Goal: Task Accomplishment & Management: Manage account settings

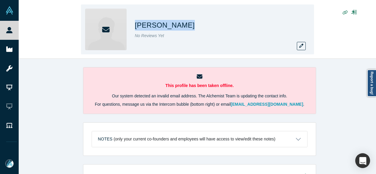
drag, startPoint x: 133, startPoint y: 26, endPoint x: 181, endPoint y: 26, distance: 47.7
click at [181, 26] on div "Christy Canida No Reviews Yet" at bounding box center [197, 29] width 233 height 50
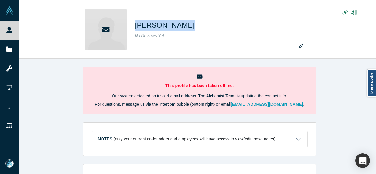
copy h1 "Christy Canida"
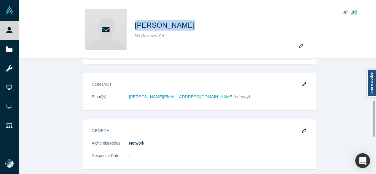
scroll to position [178, 0]
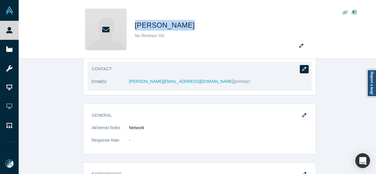
click at [302, 68] on icon "button" at bounding box center [304, 69] width 4 height 4
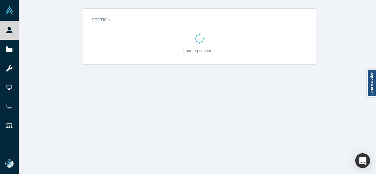
scroll to position [0, 0]
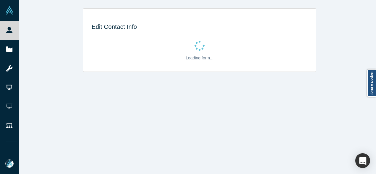
select select "US"
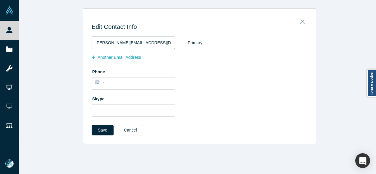
click at [139, 43] on input "christy@alchemistaccelertor.com" at bounding box center [133, 42] width 83 height 12
type input "christy@alchemistaccelerator.com"
click at [100, 132] on button "Save" at bounding box center [103, 130] width 22 height 10
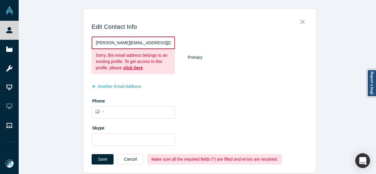
click at [133, 160] on button "Cancel" at bounding box center [130, 159] width 25 height 10
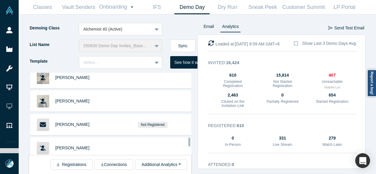
scroll to position [2002, 0]
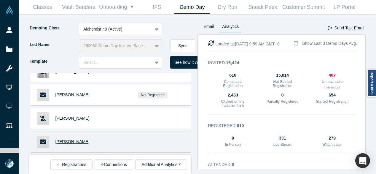
click at [79, 139] on span "Christy Canida" at bounding box center [72, 141] width 34 height 5
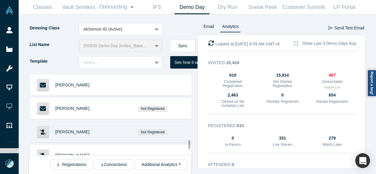
scroll to position [2061, 0]
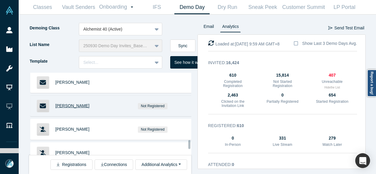
click at [74, 103] on span "Alexey Dubov" at bounding box center [72, 105] width 34 height 5
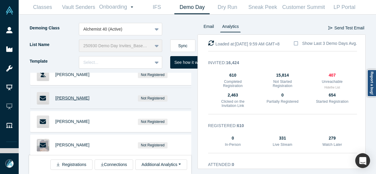
click at [67, 95] on span "Brian Chen" at bounding box center [72, 97] width 34 height 5
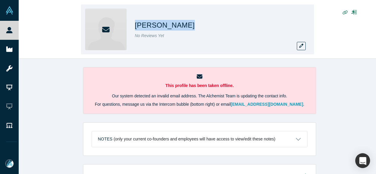
drag, startPoint x: 186, startPoint y: 25, endPoint x: 137, endPoint y: 25, distance: 49.2
click at [137, 25] on div "Christy Canida" at bounding box center [218, 25] width 166 height 11
copy h1 "hristy Canida"
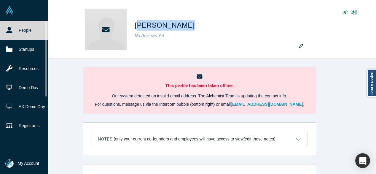
click at [12, 31] on link "People" at bounding box center [26, 30] width 52 height 19
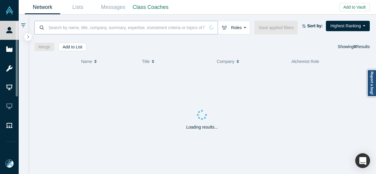
click at [87, 29] on input at bounding box center [126, 27] width 157 height 14
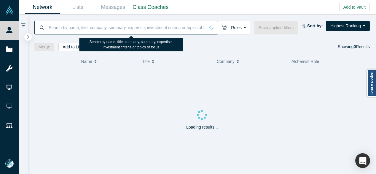
paste input "hristy Canida"
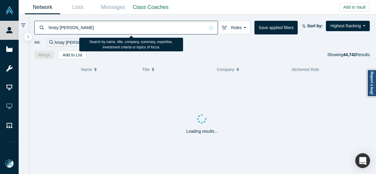
click at [48, 28] on input "hristy Canida" at bounding box center [126, 27] width 157 height 14
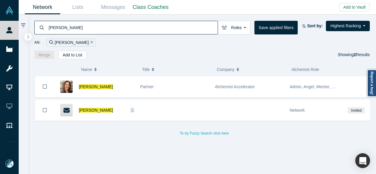
type input "christy Canida"
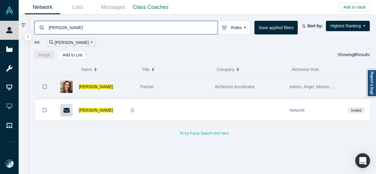
click at [45, 86] on icon "Bookmark" at bounding box center [45, 87] width 4 height 6
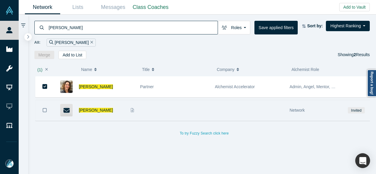
click at [45, 110] on icon "Bookmark" at bounding box center [45, 110] width 4 height 6
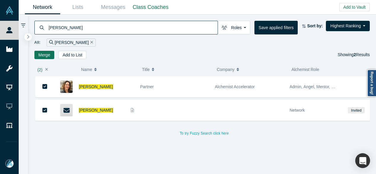
click at [41, 53] on button "Merge" at bounding box center [44, 55] width 20 height 8
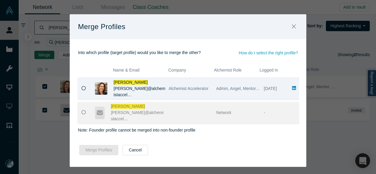
click at [82, 88] on icon at bounding box center [84, 88] width 4 height 4
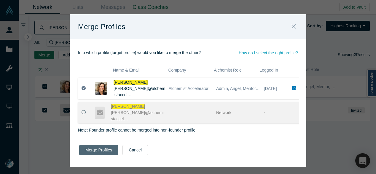
click at [86, 149] on button "Merge Profiles" at bounding box center [98, 150] width 39 height 10
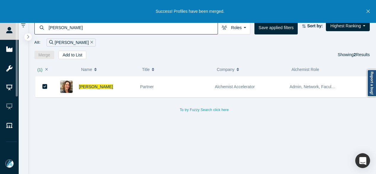
drag, startPoint x: 368, startPoint y: 123, endPoint x: 325, endPoint y: 121, distance: 43.0
click at [368, 123] on div at bounding box center [368, 125] width 2 height 97
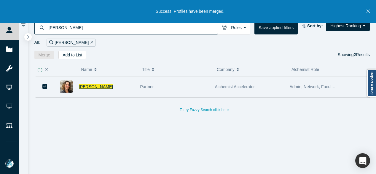
click at [98, 85] on span "Christy Canida" at bounding box center [96, 86] width 34 height 5
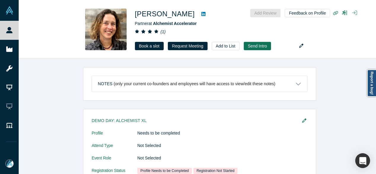
click at [32, 82] on div "Notes (only your current co-founders and employees will have access to view/edi…" at bounding box center [200, 118] width 362 height 119
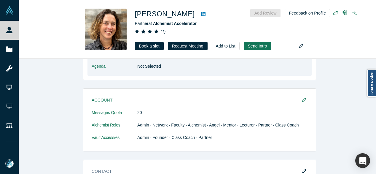
scroll to position [207, 0]
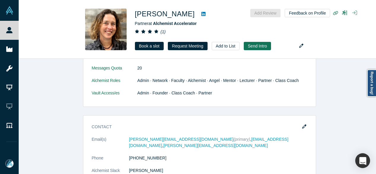
drag, startPoint x: 300, startPoint y: 126, endPoint x: 213, endPoint y: 110, distance: 88.6
click at [300, 125] on button "button" at bounding box center [304, 126] width 9 height 8
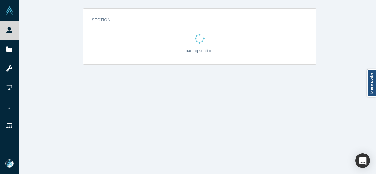
scroll to position [0, 0]
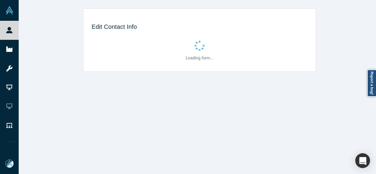
select select "US"
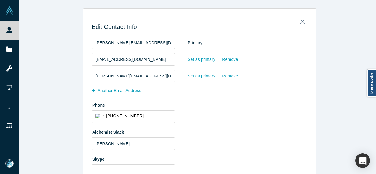
click at [227, 76] on div "Remove" at bounding box center [230, 76] width 16 height 10
click at [0, 0] on input "Remove" at bounding box center [0, 0] width 0 height 0
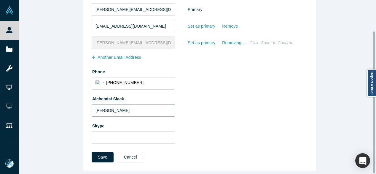
scroll to position [38, 0]
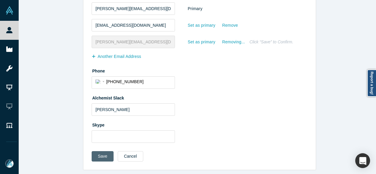
click at [102, 151] on button "Save" at bounding box center [103, 156] width 22 height 10
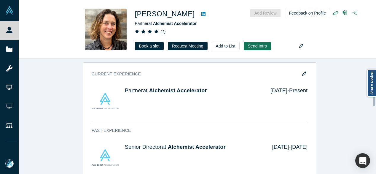
scroll to position [474, 0]
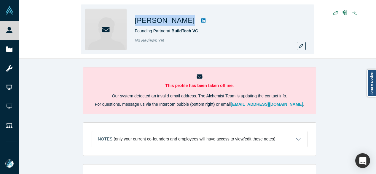
drag, startPoint x: 134, startPoint y: 20, endPoint x: 182, endPoint y: 22, distance: 48.3
click at [182, 22] on div "[PERSON_NAME] Founding Partner at BuildTech VC No Reviews Yet" at bounding box center [197, 29] width 233 height 50
copy div "[PERSON_NAME]"
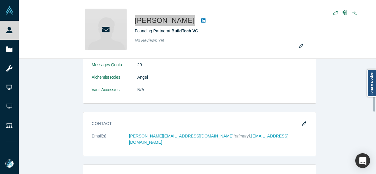
scroll to position [207, 0]
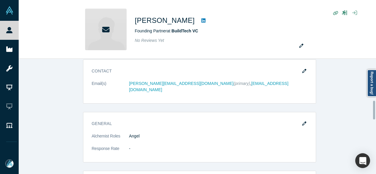
scroll to position [237, 0]
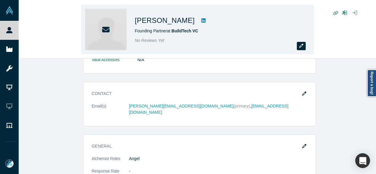
click at [302, 46] on icon "button" at bounding box center [301, 46] width 4 height 4
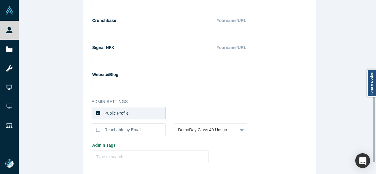
click at [146, 113] on label "Public Profile" at bounding box center [129, 113] width 74 height 12
click at [0, 0] on input "Public Profile" at bounding box center [0, 0] width 0 height 0
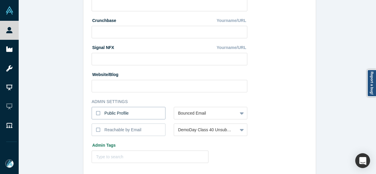
click at [147, 112] on label "Public Profile" at bounding box center [129, 113] width 74 height 12
click at [0, 0] on input "Public Profile" at bounding box center [0, 0] width 0 height 0
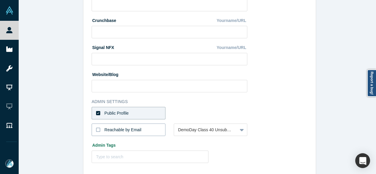
click at [117, 129] on div "Reachable by Email" at bounding box center [122, 130] width 37 height 6
click at [0, 0] on input "Reachable by Email" at bounding box center [0, 0] width 0 height 0
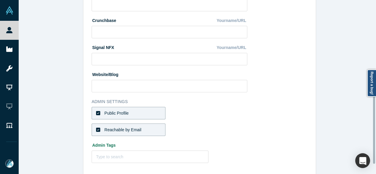
scroll to position [266, 0]
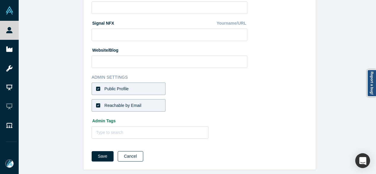
click at [132, 151] on button "Cancel" at bounding box center [130, 156] width 25 height 10
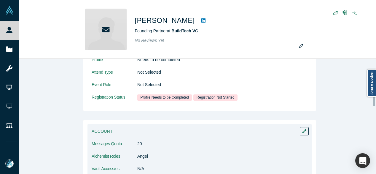
scroll to position [178, 0]
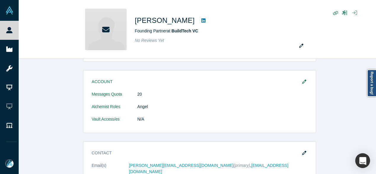
drag, startPoint x: 304, startPoint y: 151, endPoint x: 268, endPoint y: 151, distance: 35.9
click at [304, 151] on icon "button" at bounding box center [304, 153] width 4 height 4
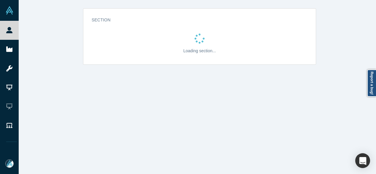
scroll to position [0, 0]
select select "US"
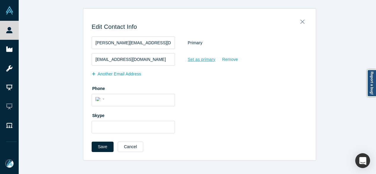
drag, startPoint x: 194, startPoint y: 60, endPoint x: 190, endPoint y: 60, distance: 4.2
click at [194, 60] on div "Set as primary" at bounding box center [201, 59] width 28 height 10
click at [0, 0] on input "Set as primary" at bounding box center [0, 0] width 0 height 0
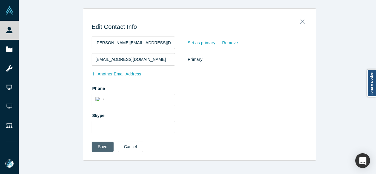
click at [100, 150] on button "Save" at bounding box center [103, 146] width 22 height 10
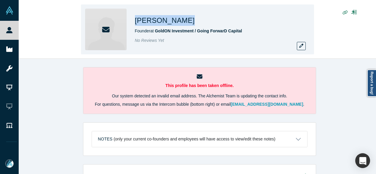
drag, startPoint x: 137, startPoint y: 21, endPoint x: 172, endPoint y: 24, distance: 35.1
click at [172, 24] on div "[PERSON_NAME]" at bounding box center [218, 20] width 166 height 11
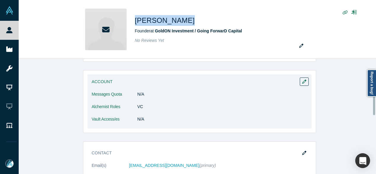
scroll to position [237, 0]
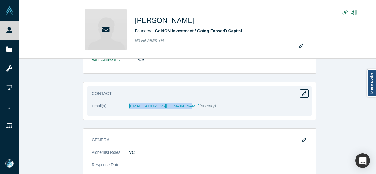
drag, startPoint x: 124, startPoint y: 110, endPoint x: 176, endPoint y: 107, distance: 52.2
click at [176, 107] on dl "Email(s) [EMAIL_ADDRESS][DOMAIN_NAME] (primary)" at bounding box center [200, 109] width 216 height 12
copy dl "[EMAIL_ADDRESS][DOMAIN_NAME]"
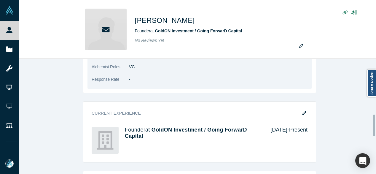
scroll to position [326, 0]
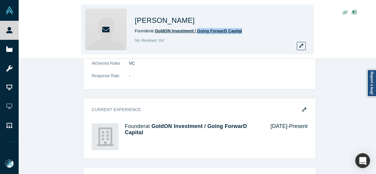
drag, startPoint x: 260, startPoint y: 31, endPoint x: 200, endPoint y: 31, distance: 59.9
click at [200, 31] on div "Founder at GoldON Investment / Going ForwarD Capital" at bounding box center [218, 31] width 166 height 6
copy span "Going ForwarD Capital"
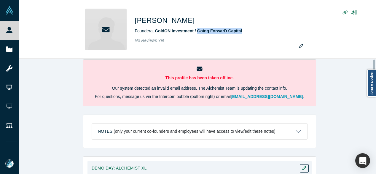
scroll to position [0, 0]
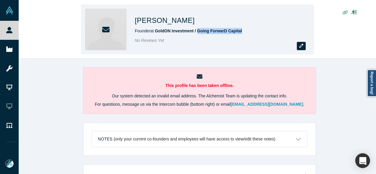
click at [300, 49] on button "button" at bounding box center [301, 46] width 9 height 8
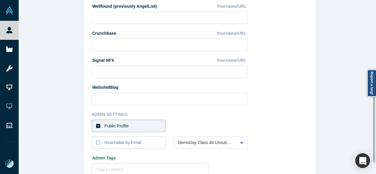
scroll to position [237, 0]
